Goal: Task Accomplishment & Management: Manage account settings

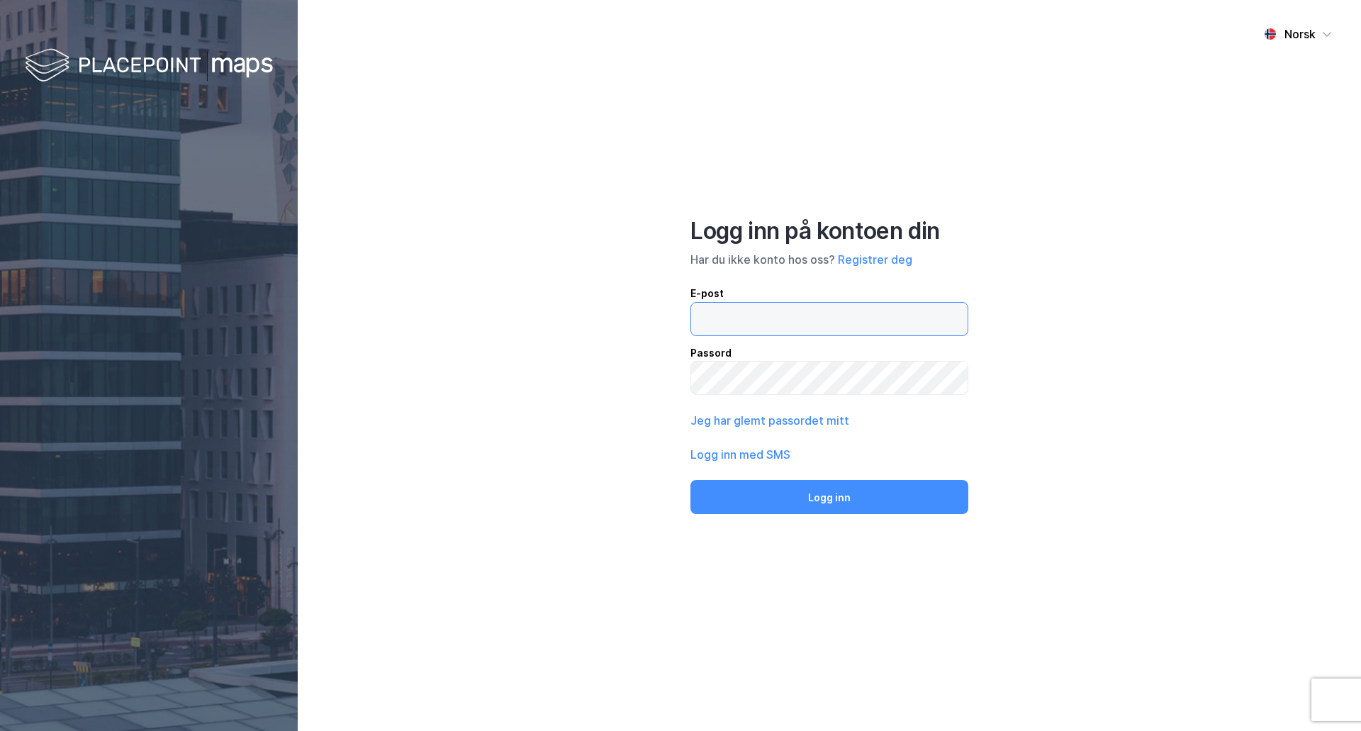
click at [801, 308] on input "email" at bounding box center [829, 319] width 276 height 33
click at [764, 315] on input "email" at bounding box center [829, 319] width 276 height 33
drag, startPoint x: 695, startPoint y: 293, endPoint x: 634, endPoint y: 321, distance: 66.9
click at [695, 295] on div "E-post" at bounding box center [829, 293] width 278 height 17
click at [695, 303] on input "email" at bounding box center [829, 319] width 276 height 33
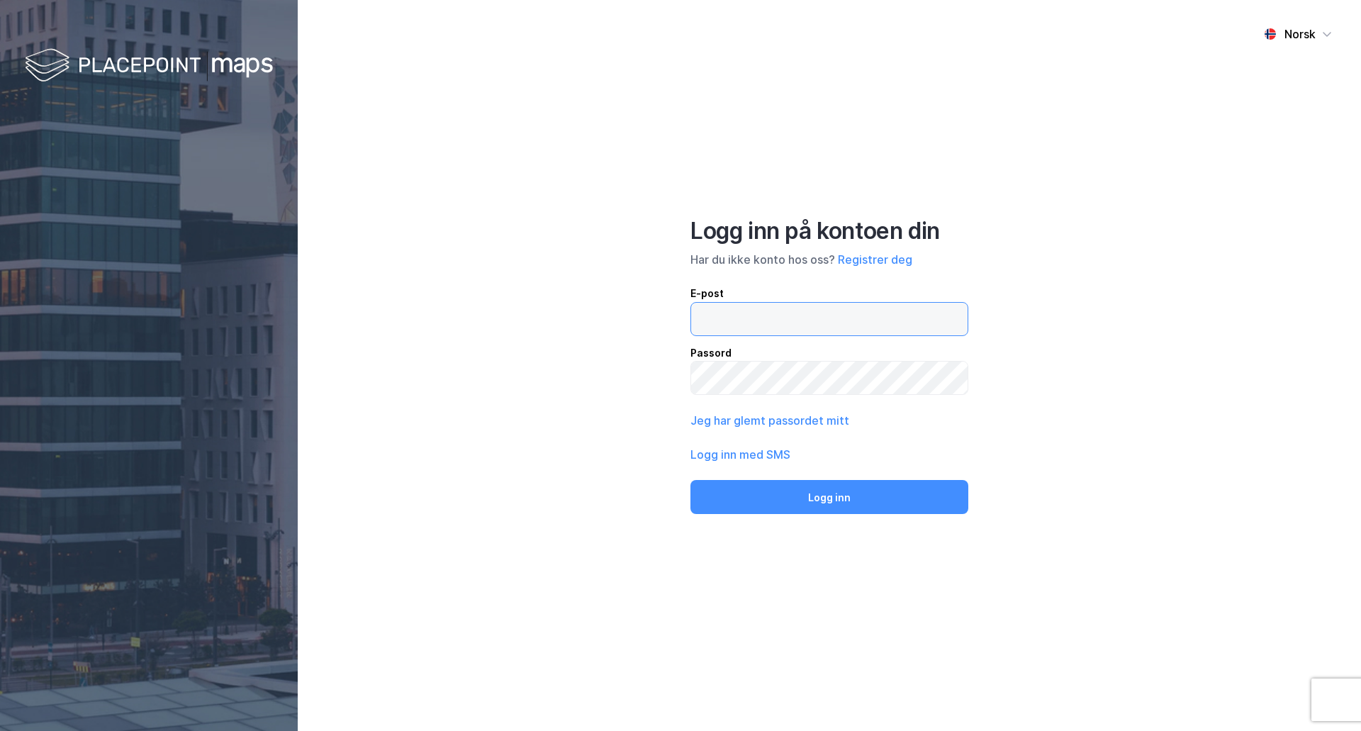
click at [738, 322] on input "email" at bounding box center [829, 319] width 276 height 33
type input "[EMAIL_ADDRESS][DOMAIN_NAME]"
click at [690, 480] on button "Logg inn" at bounding box center [829, 497] width 278 height 34
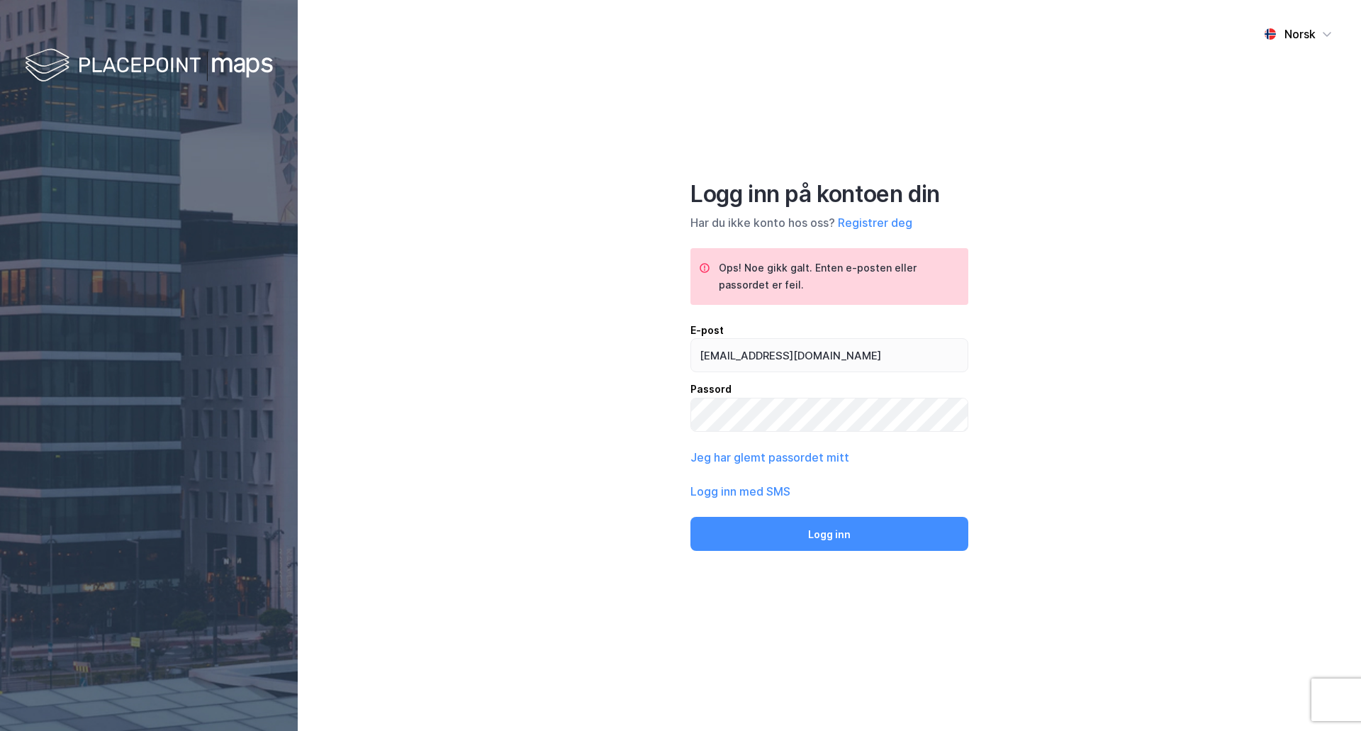
click at [1139, 282] on div "Norsk Logg inn på kontoen din Har du ikke konto hos oss? Registrer deg Ops! Noe…" at bounding box center [829, 365] width 1063 height 731
click at [800, 454] on button "Jeg har glemt passordet mitt" at bounding box center [769, 457] width 159 height 17
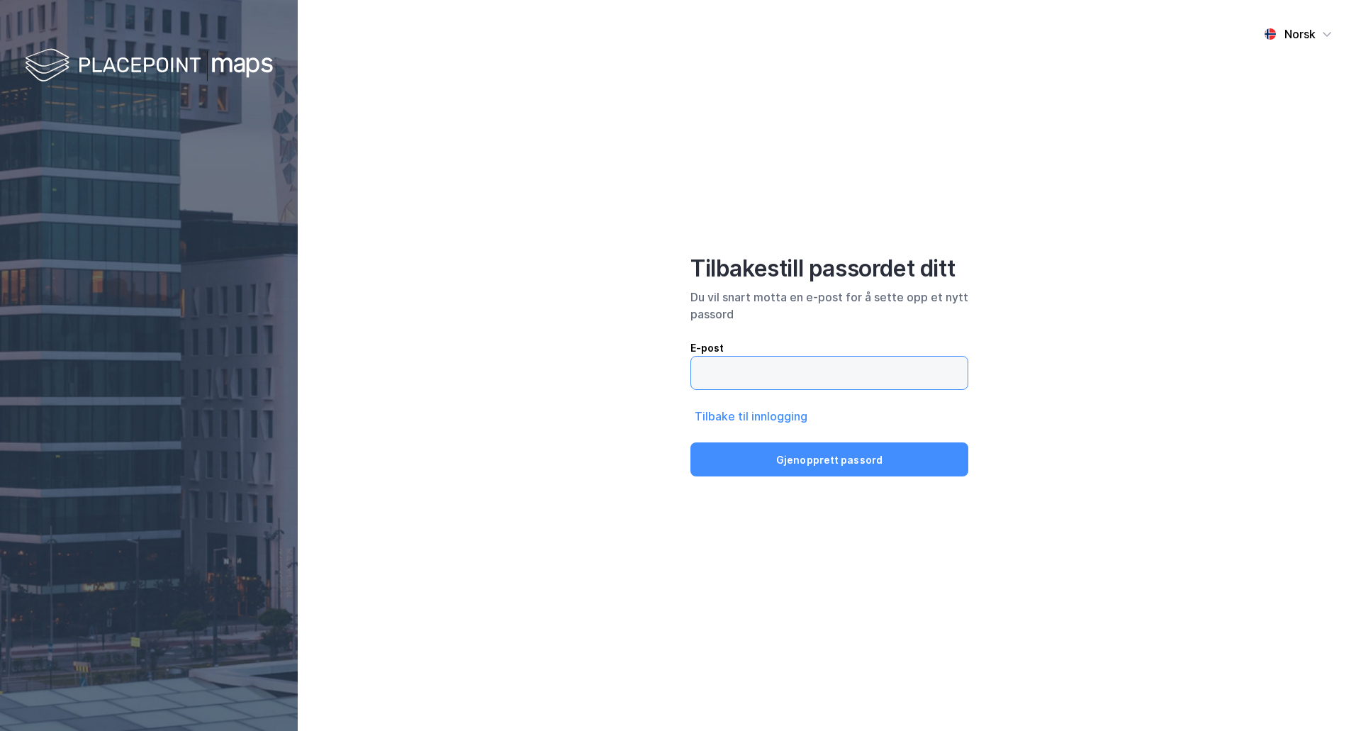
click at [836, 378] on input "email" at bounding box center [829, 372] width 276 height 33
type input "[EMAIL_ADDRESS][DOMAIN_NAME]"
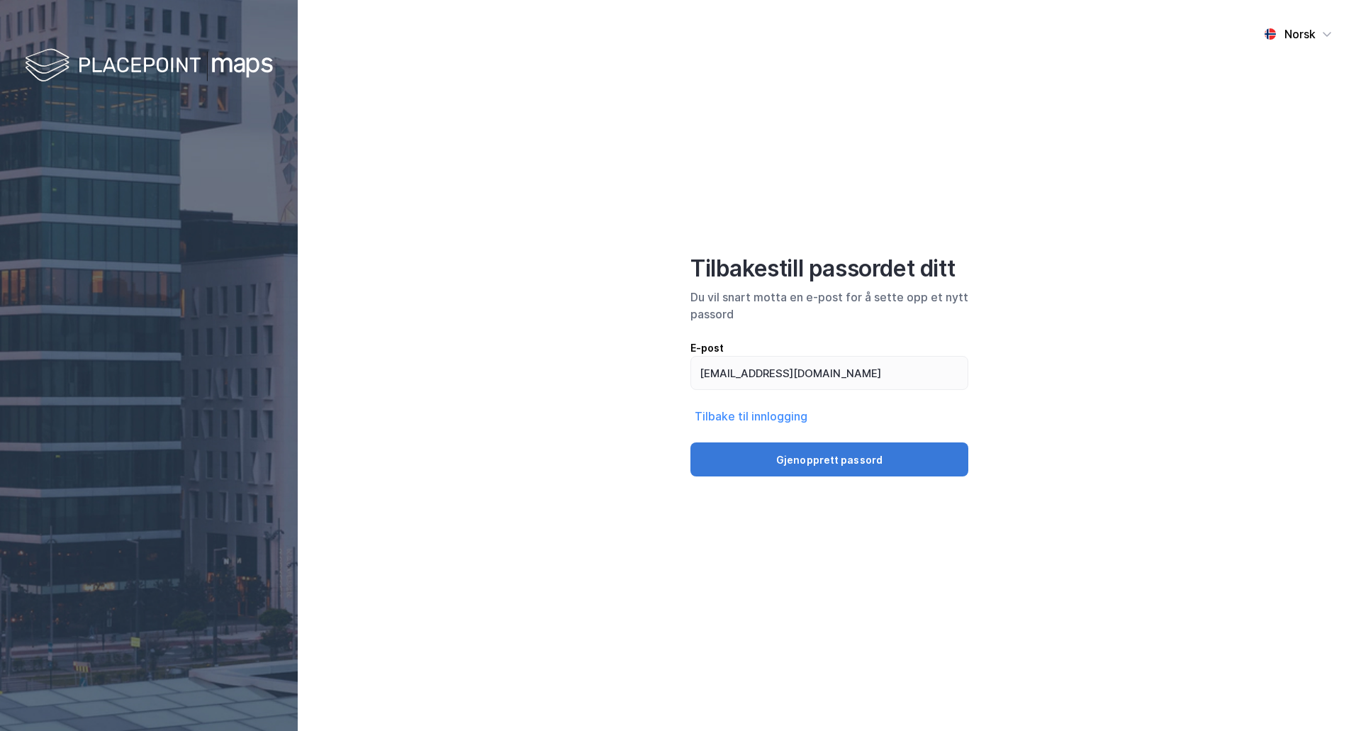
click at [821, 457] on button "Gjenopprett passord" at bounding box center [829, 459] width 278 height 34
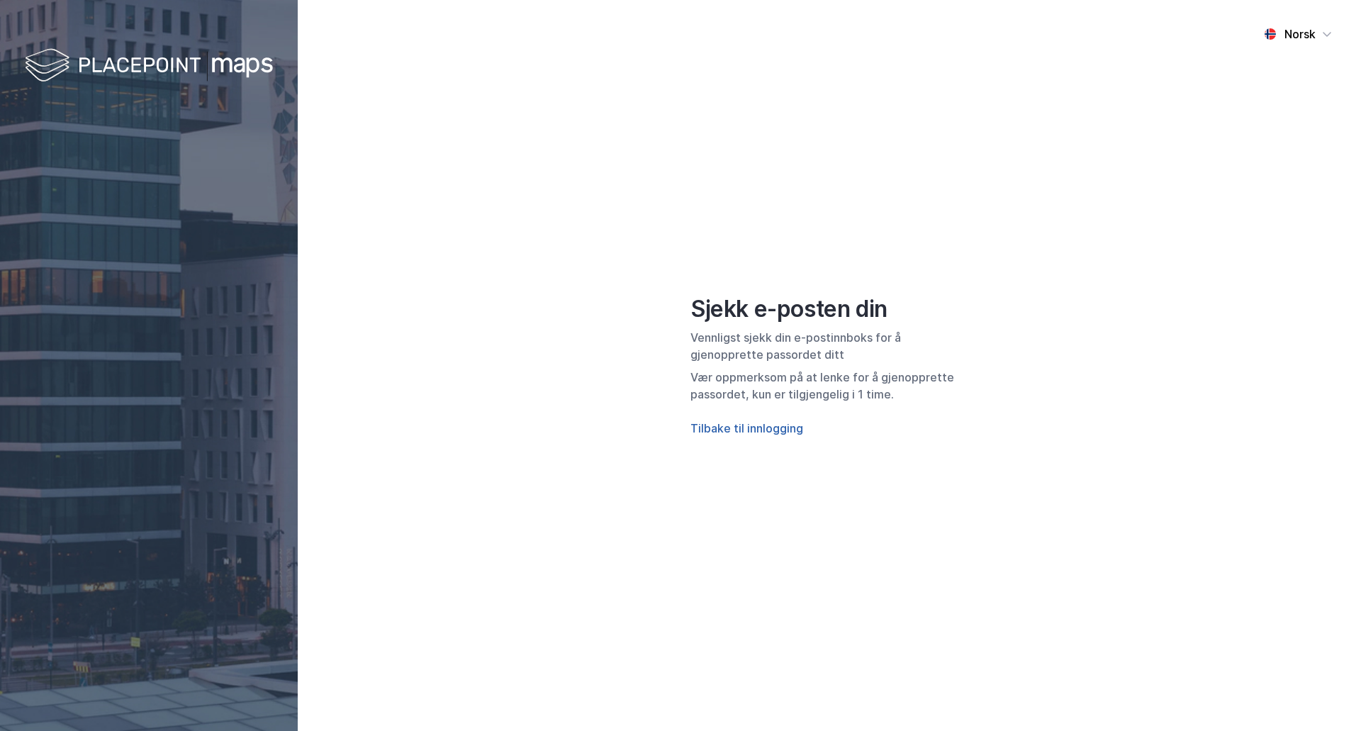
click at [736, 427] on button "Tilbake til innlogging" at bounding box center [746, 428] width 113 height 17
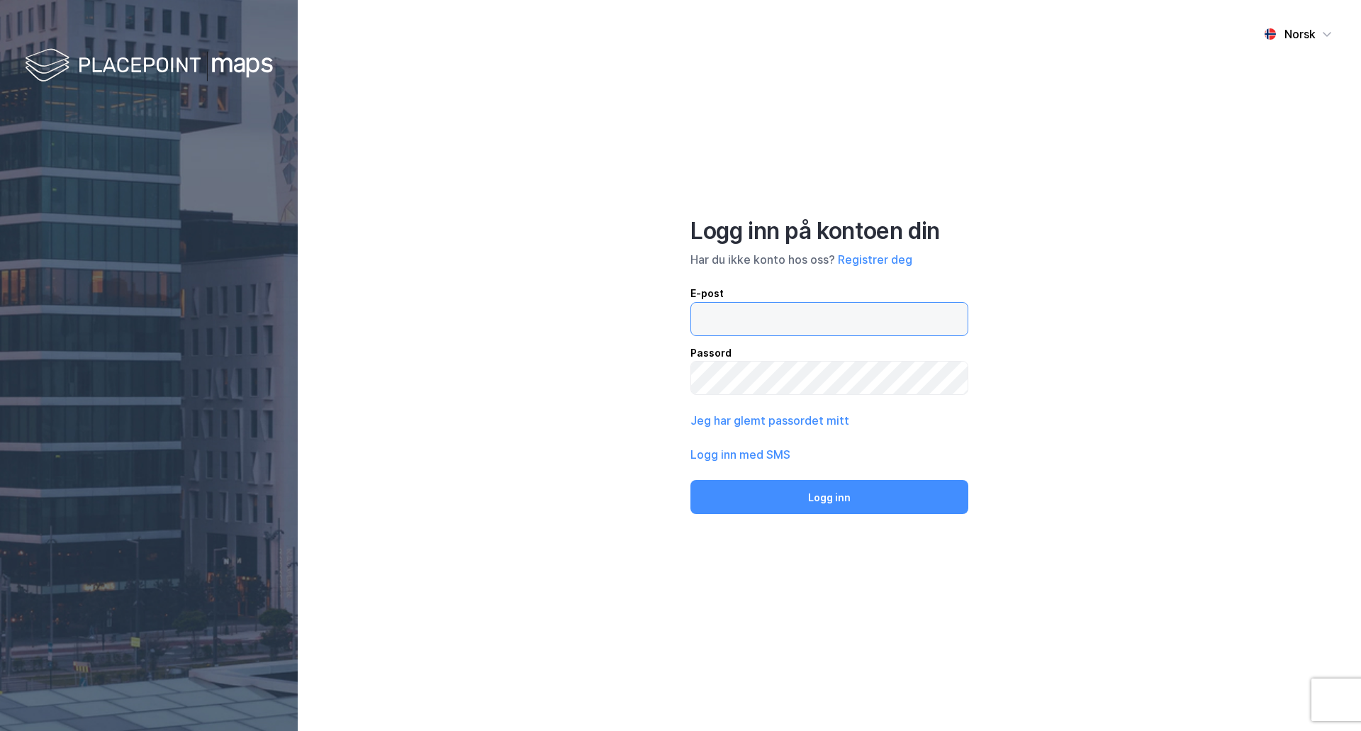
click at [789, 308] on input "email" at bounding box center [829, 319] width 276 height 33
click at [518, 409] on div "Norsk Logg inn på kontoen din Har du ikke konto hos oss? Registrer deg E-post P…" at bounding box center [829, 365] width 1063 height 731
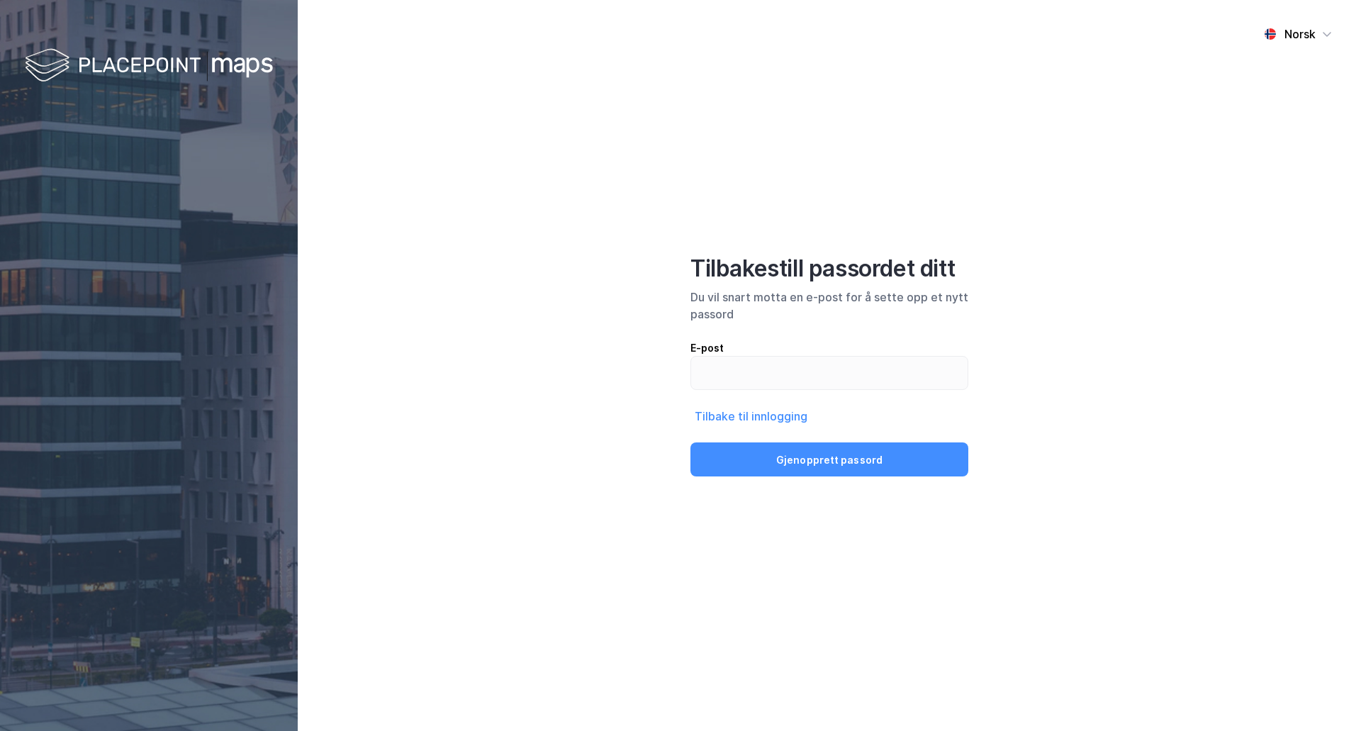
click at [174, 64] on img at bounding box center [149, 66] width 248 height 42
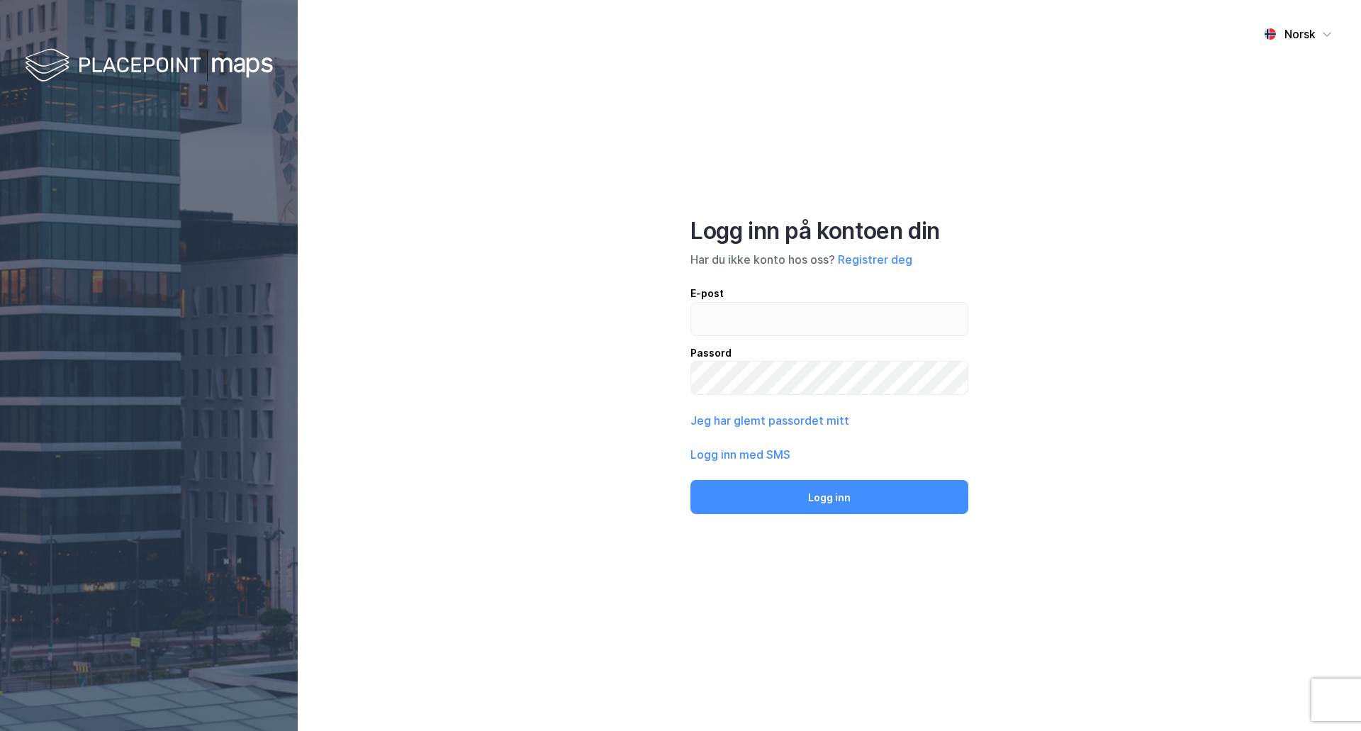
click at [925, 157] on div "Norsk Logg inn på kontoen din Har du ikke konto hos oss? Registrer deg E-post P…" at bounding box center [829, 365] width 1063 height 731
